Goal: Find specific page/section

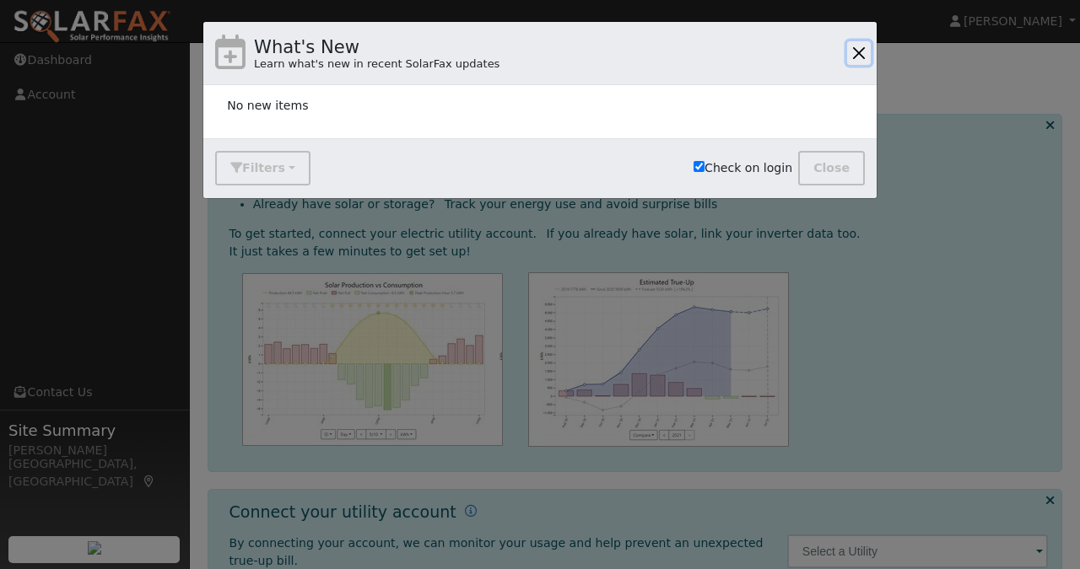
click at [855, 53] on button "button" at bounding box center [859, 53] width 24 height 24
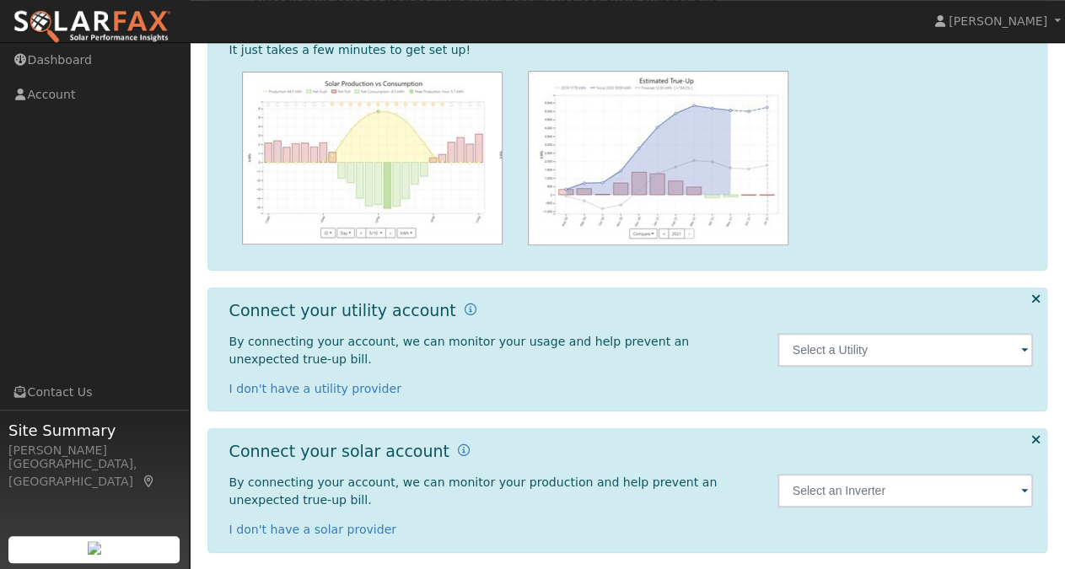
scroll to position [210, 0]
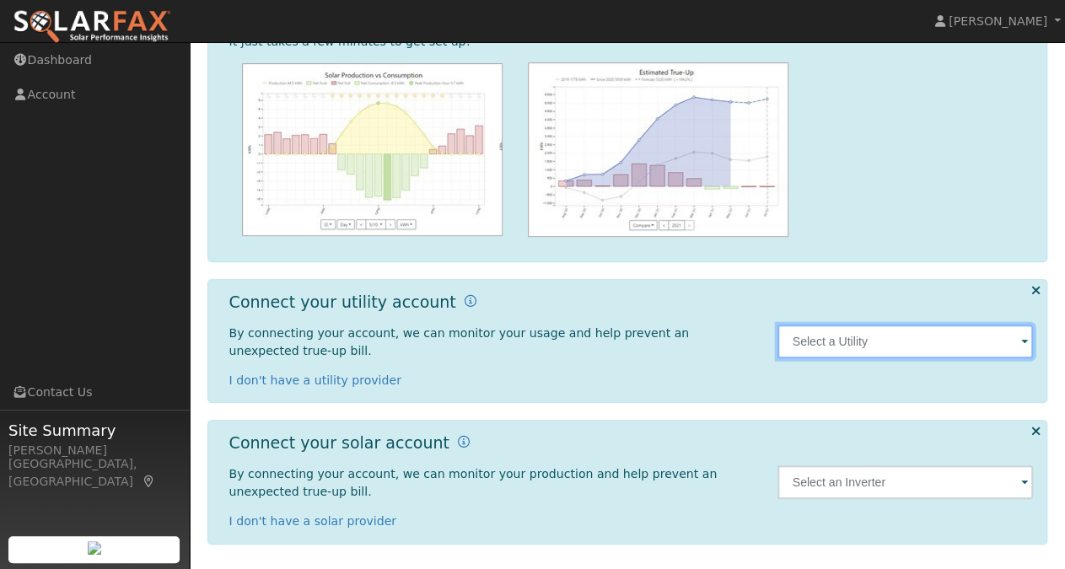
click at [809, 352] on input "text" at bounding box center [906, 342] width 256 height 34
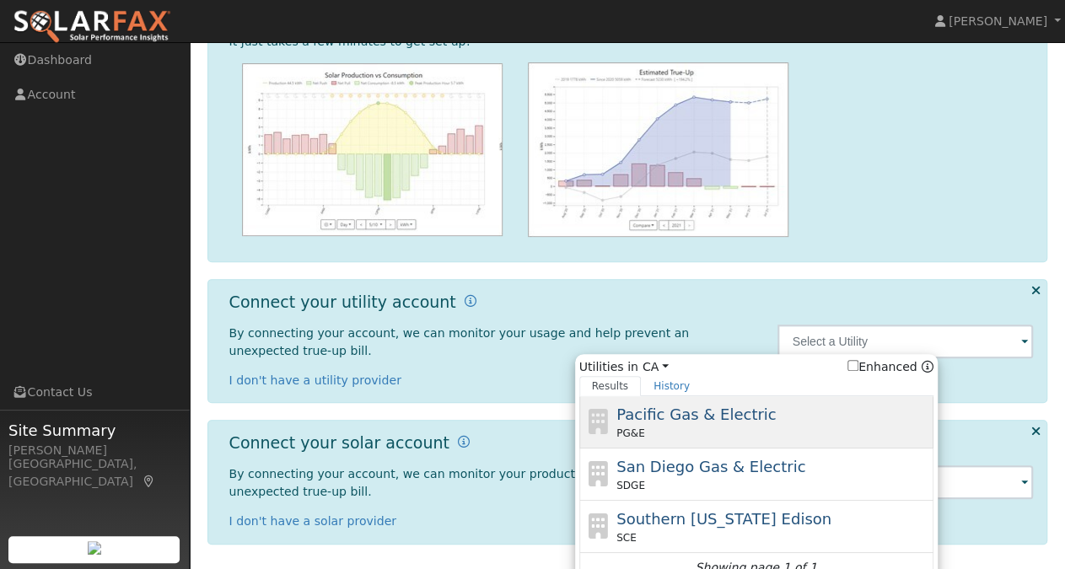
click at [737, 418] on span "Pacific Gas & Electric" at bounding box center [696, 415] width 159 height 18
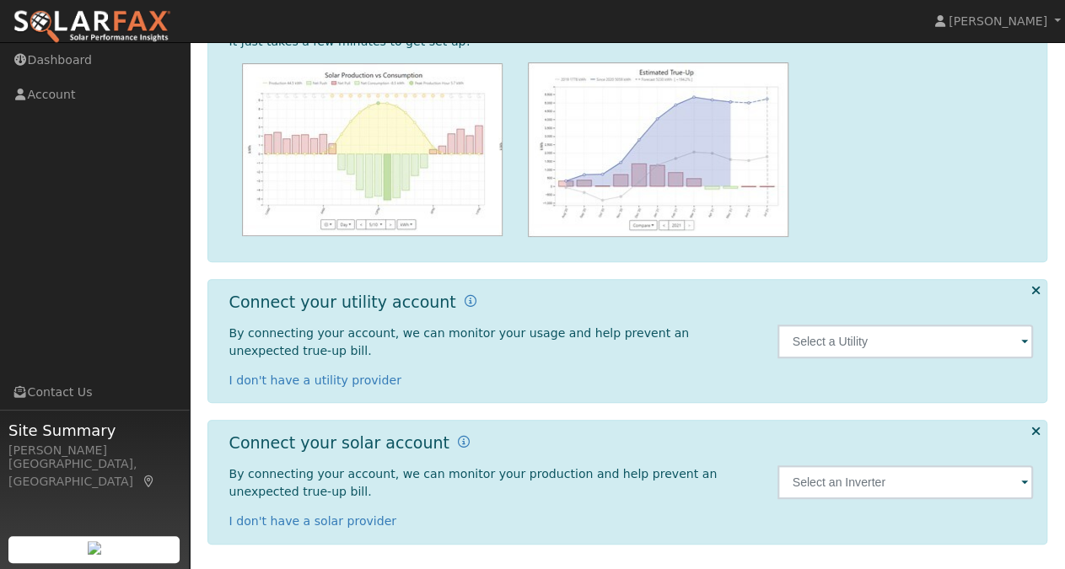
type input "PG&E"
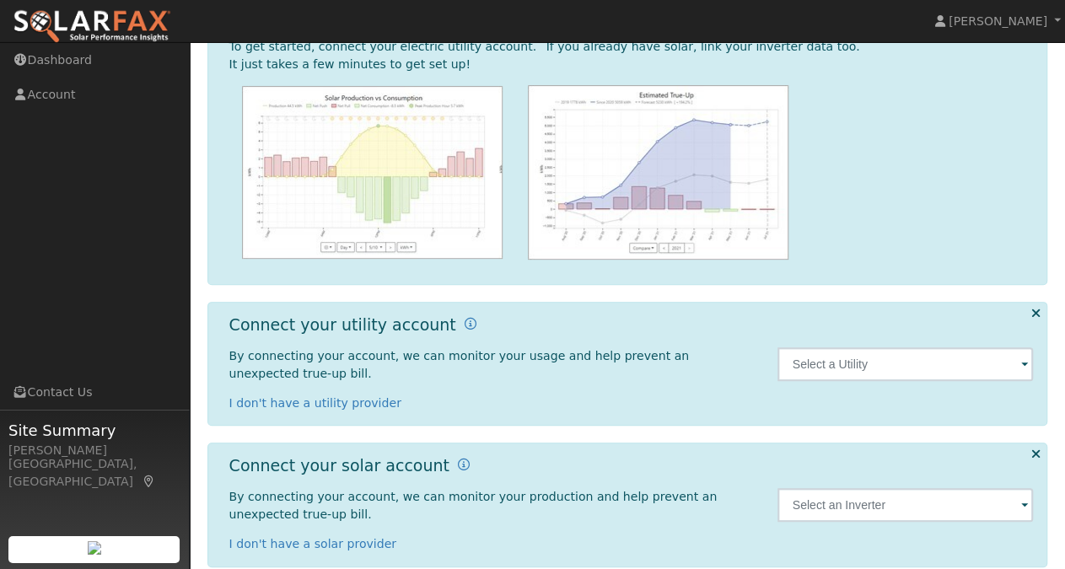
scroll to position [210, 0]
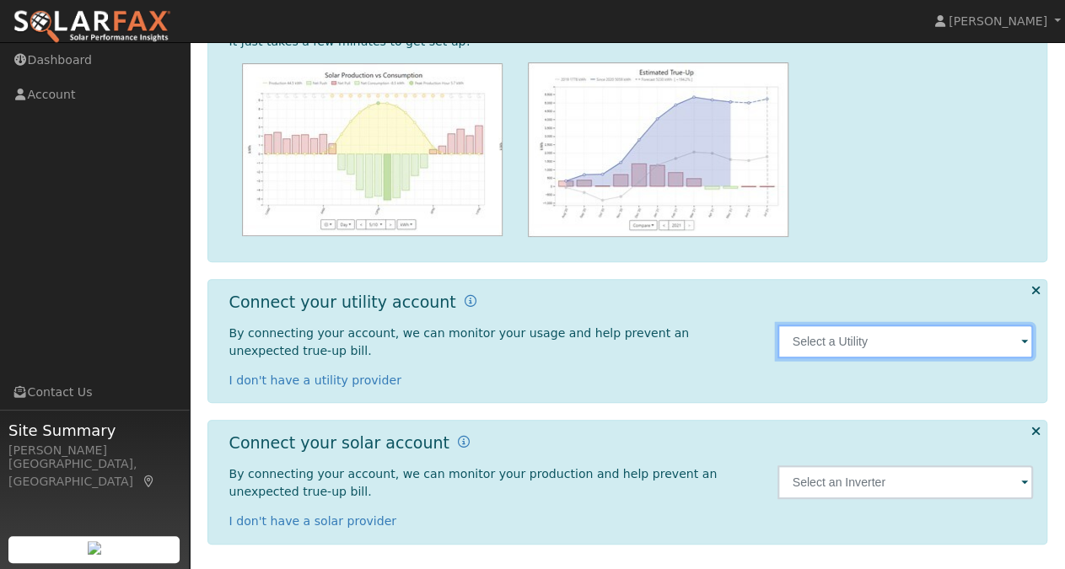
click at [843, 343] on input "text" at bounding box center [906, 342] width 256 height 34
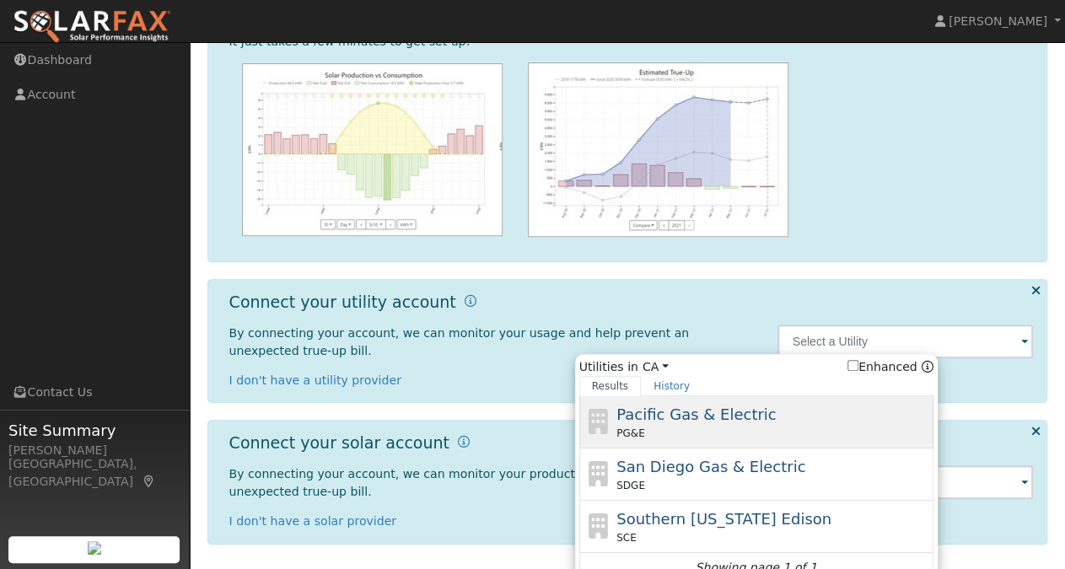
click at [736, 419] on span "Pacific Gas & Electric" at bounding box center [696, 415] width 159 height 18
type input "PG&E"
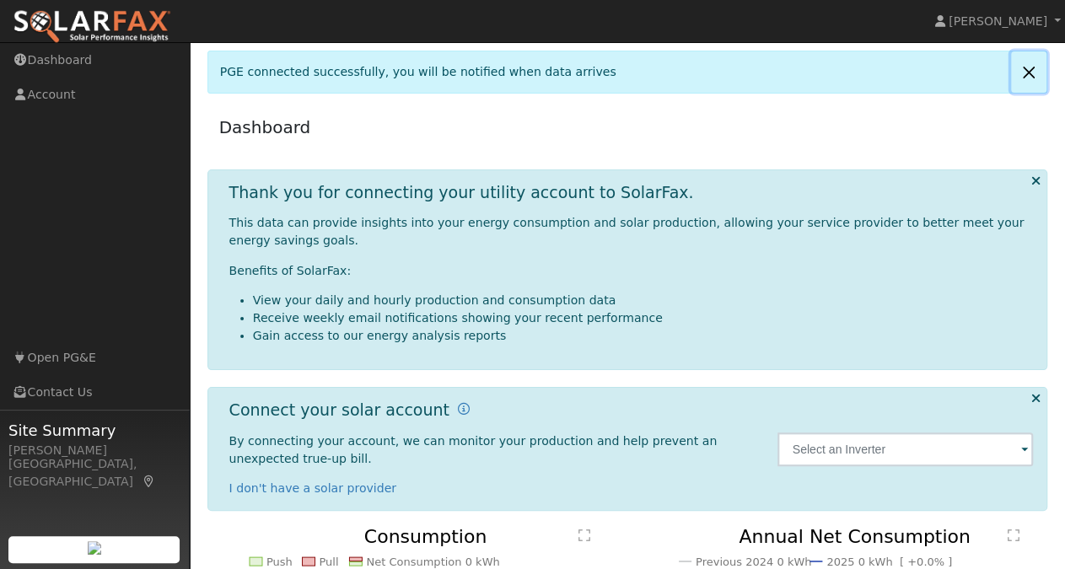
click at [1033, 73] on link at bounding box center [1028, 71] width 35 height 41
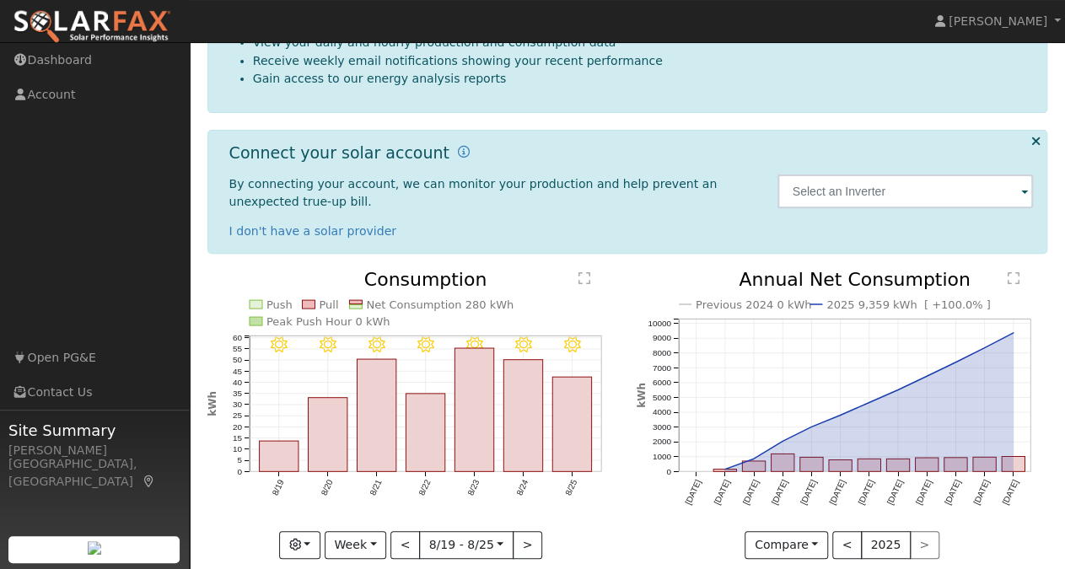
scroll to position [224, 0]
